Goal: Task Accomplishment & Management: Manage account settings

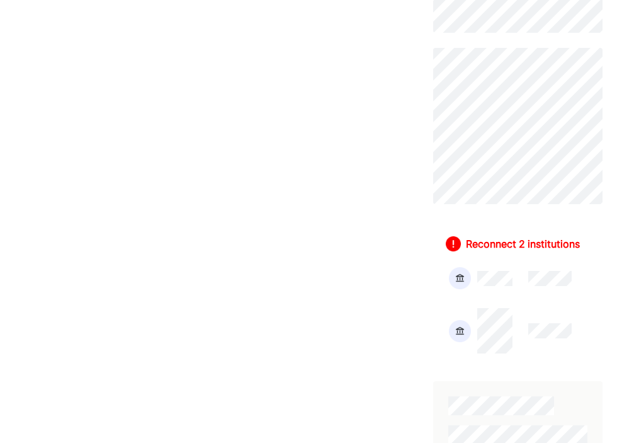
scroll to position [355, 0]
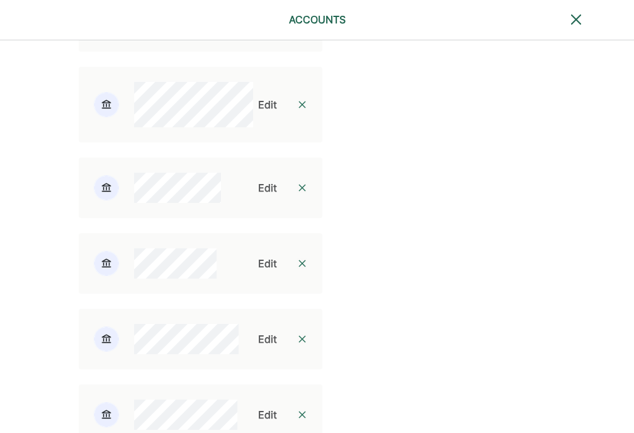
scroll to position [1864, 1]
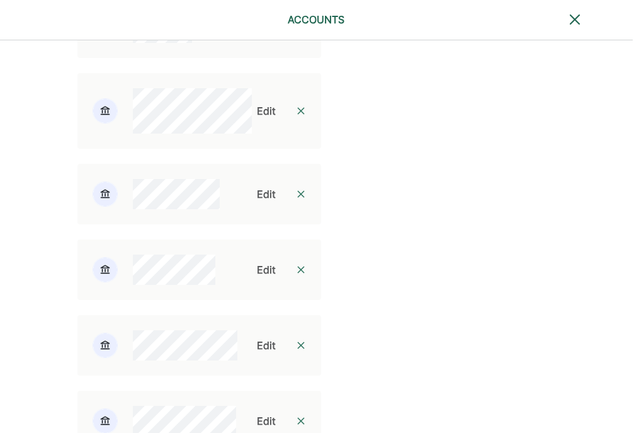
click at [257, 35] on div "Edit" at bounding box center [266, 27] width 19 height 15
select select "**********"
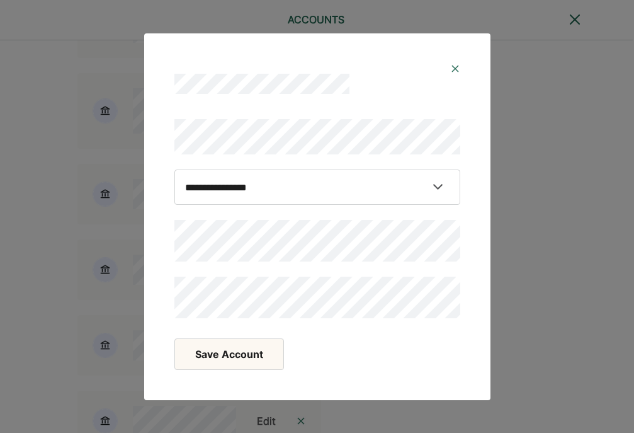
scroll to position [1985, 1]
click at [263, 353] on button "Save Account" at bounding box center [229, 353] width 110 height 31
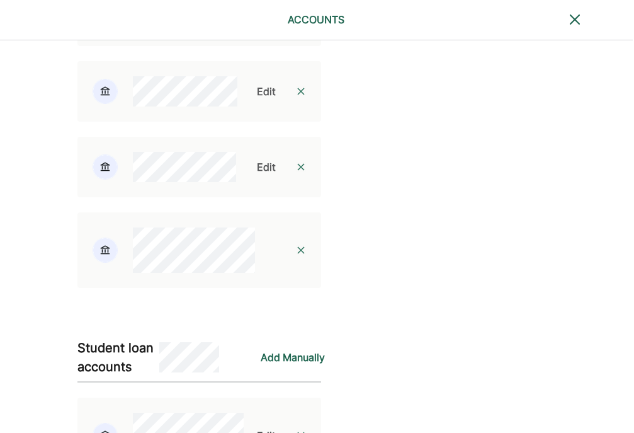
scroll to position [2119, 1]
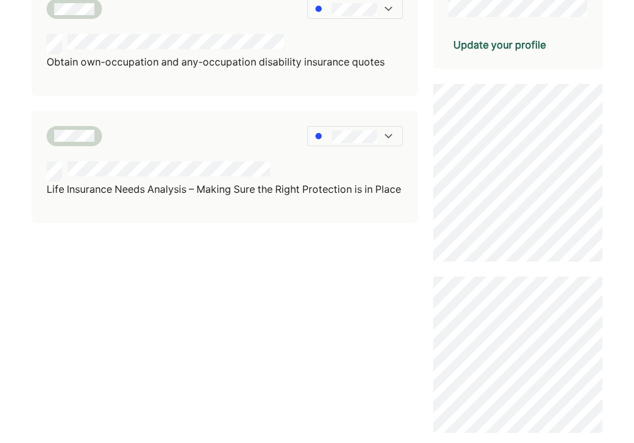
scroll to position [402, 0]
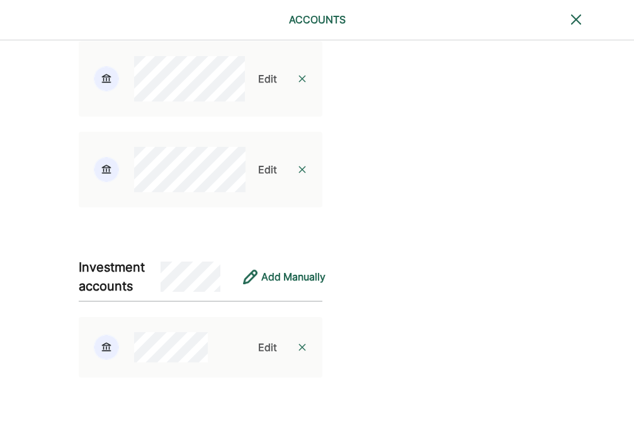
scroll to position [2835, 0]
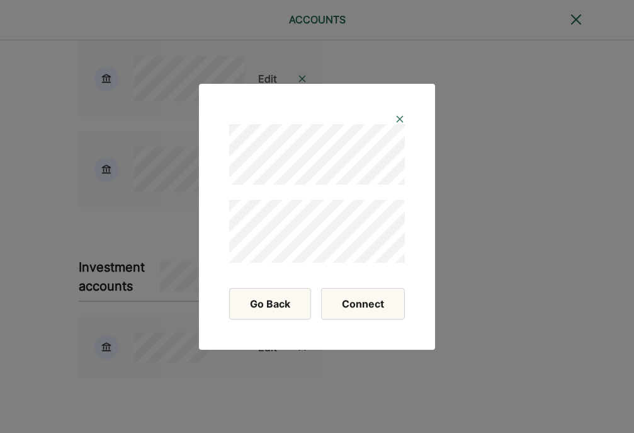
click at [351, 294] on button "Connect" at bounding box center [363, 303] width 84 height 31
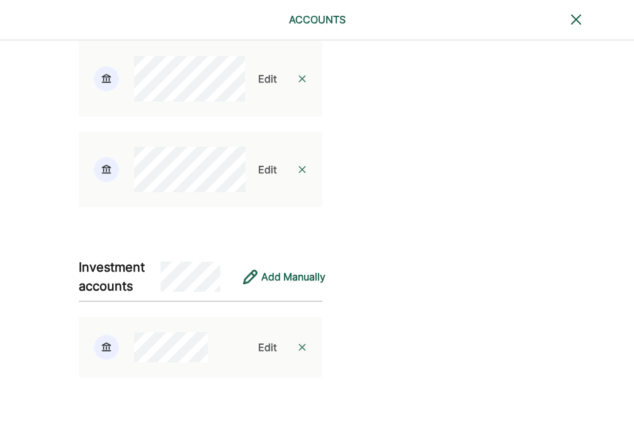
scroll to position [2825, 0]
